Goal: Information Seeking & Learning: Learn about a topic

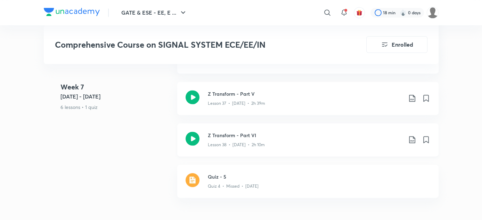
scroll to position [2236, 0]
click at [260, 102] on p "Lesson 37 • [DATE] • 2h 39m" at bounding box center [236, 103] width 57 height 6
